Goal: Find specific page/section: Find specific page/section

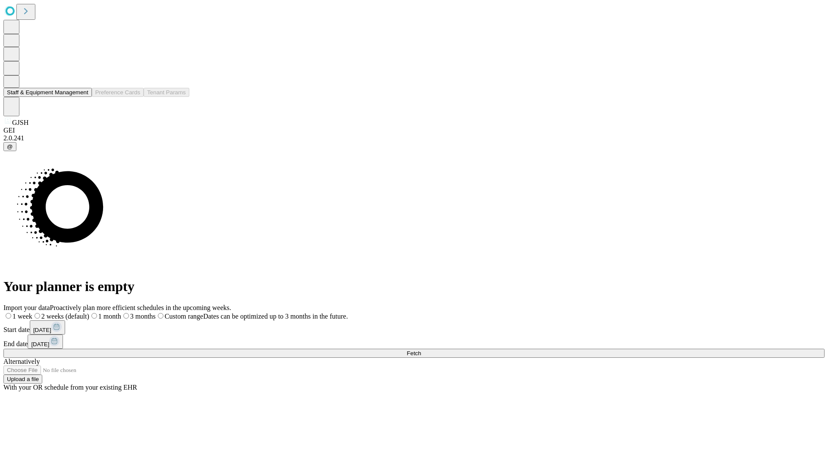
click at [82, 97] on button "Staff & Equipment Management" at bounding box center [47, 92] width 88 height 9
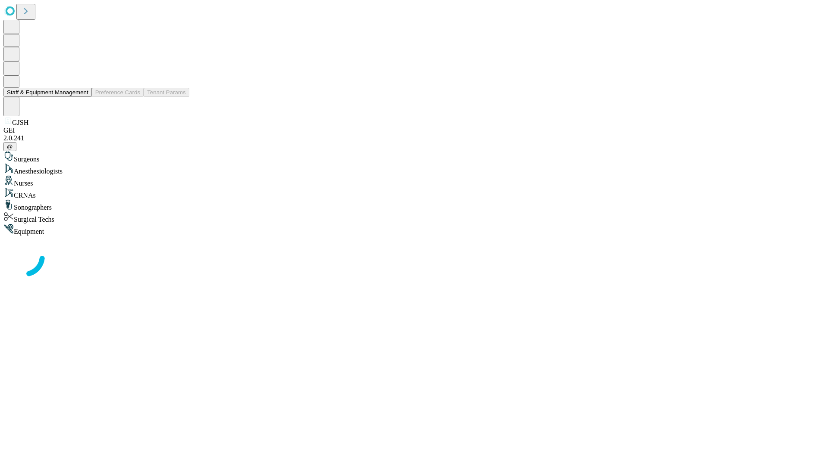
click at [82, 97] on button "Staff & Equipment Management" at bounding box center [47, 92] width 88 height 9
